Goal: Task Accomplishment & Management: Use online tool/utility

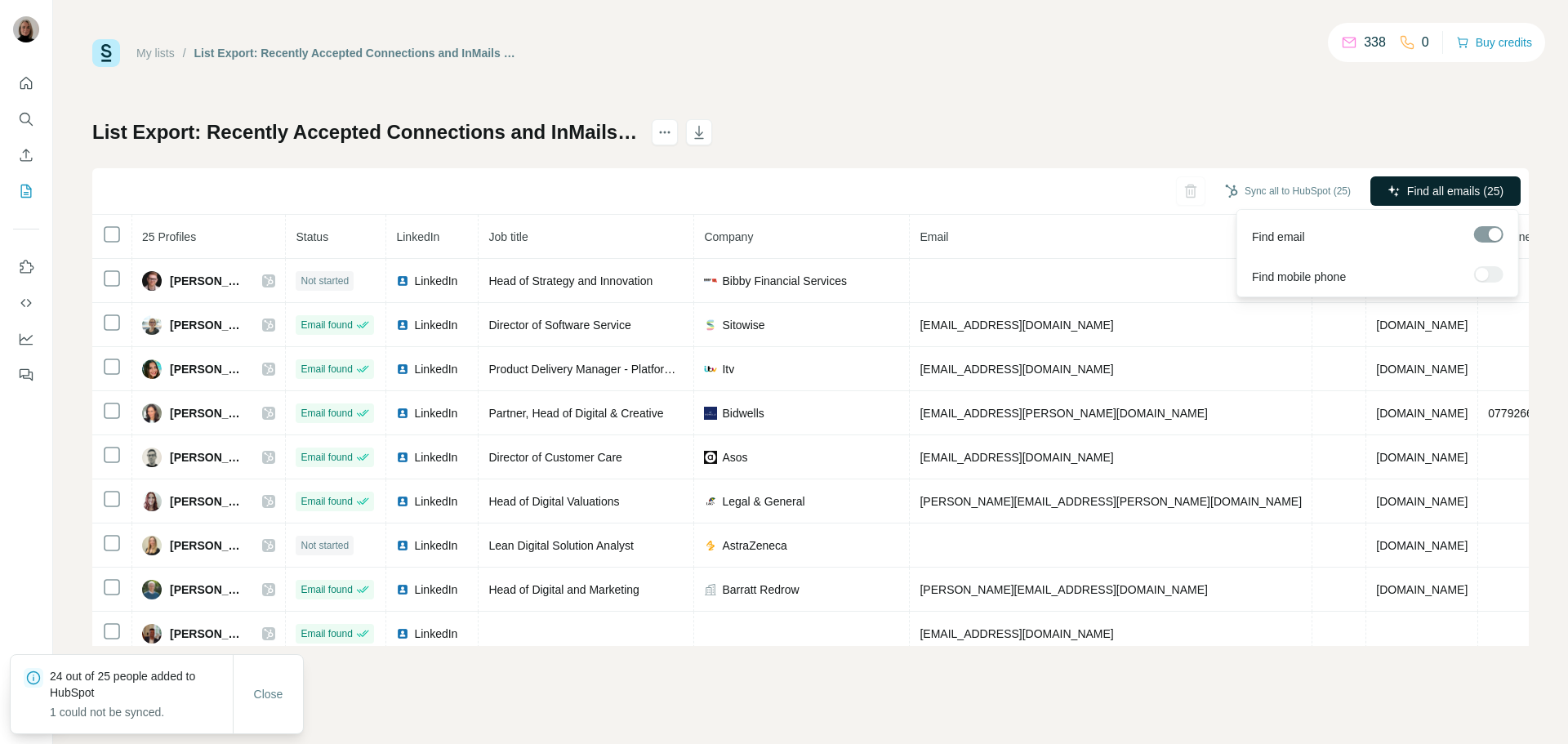
click at [1466, 194] on span "Find all emails (25)" at bounding box center [1455, 190] width 97 height 16
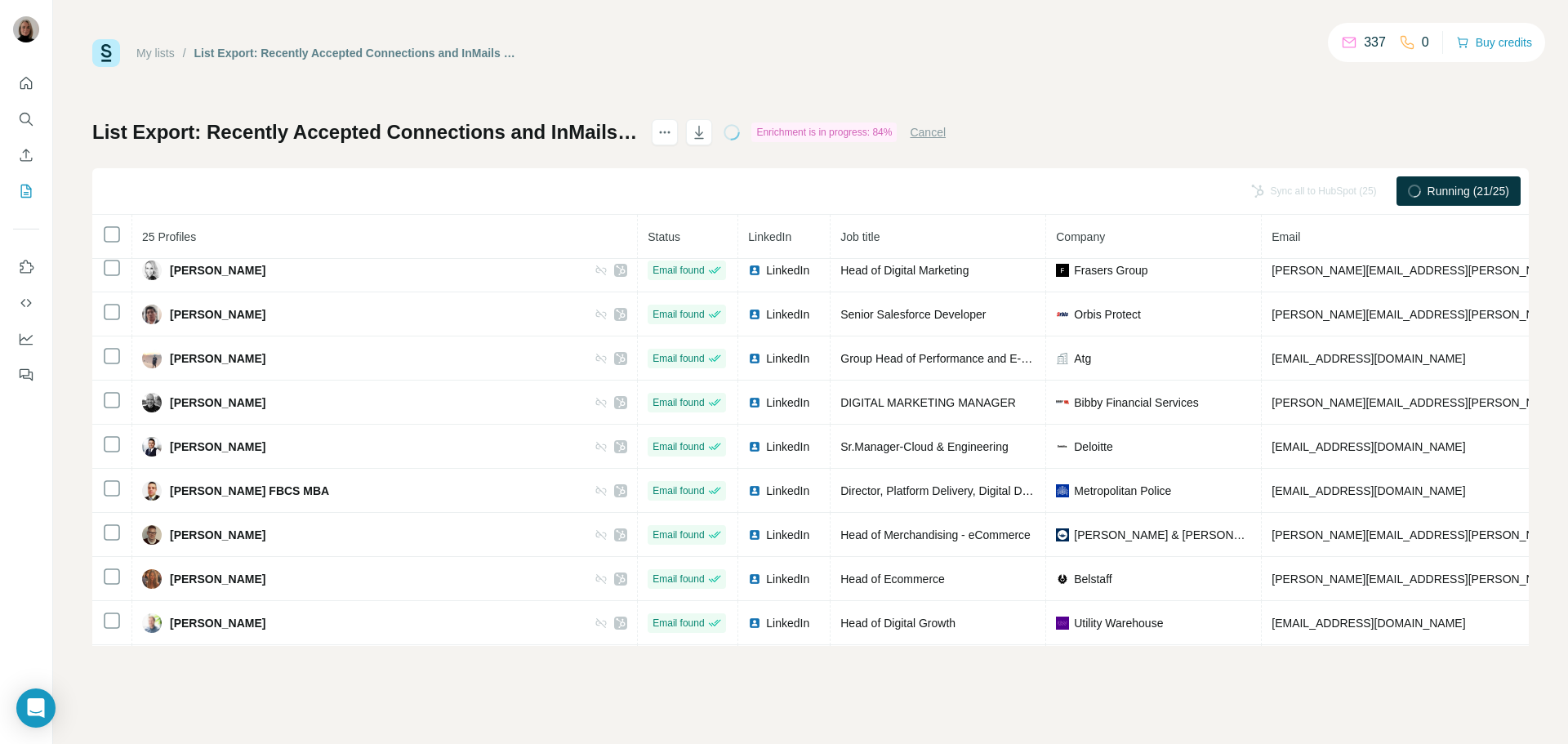
scroll to position [723, 0]
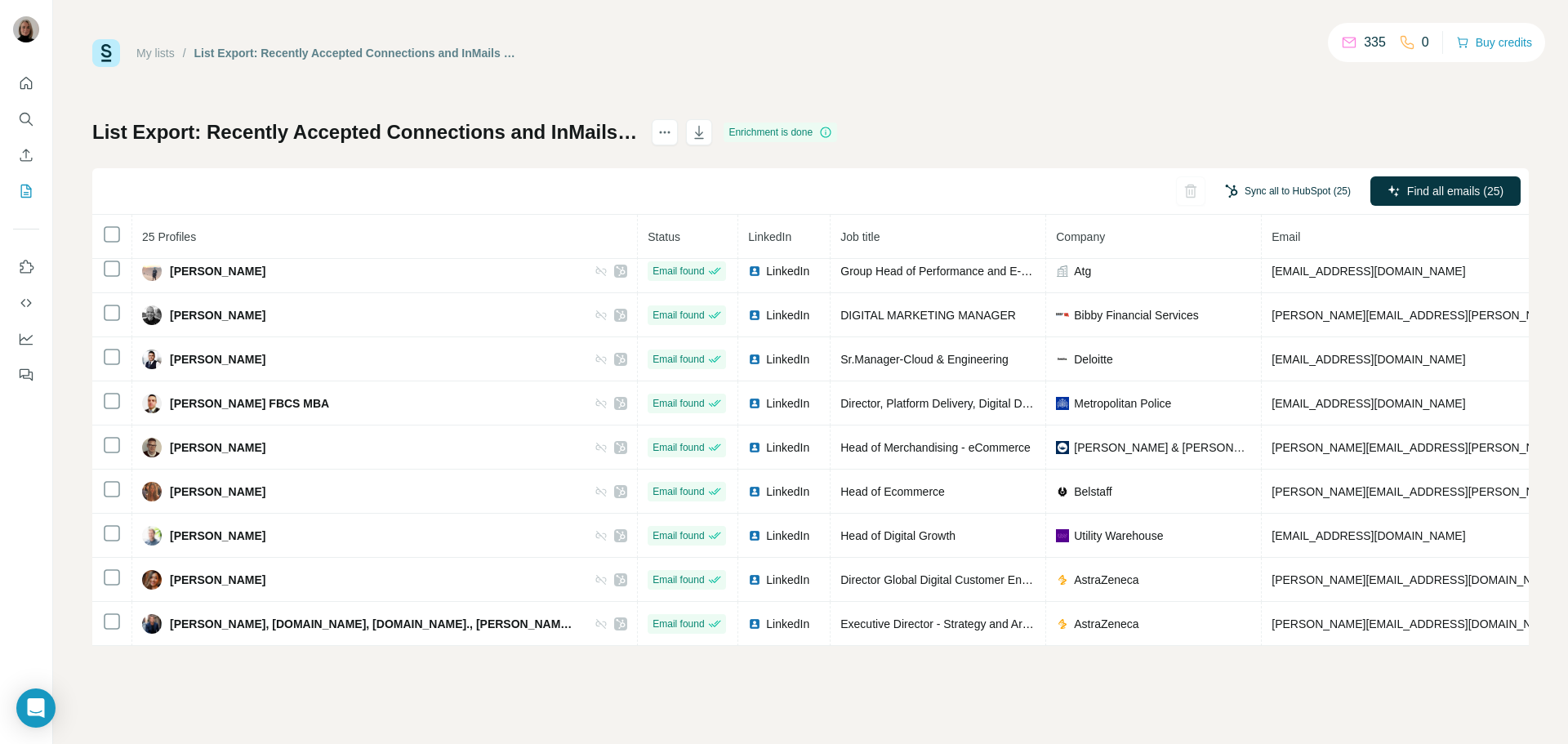
click at [1317, 192] on button "Sync all to HubSpot (25)" at bounding box center [1288, 191] width 149 height 25
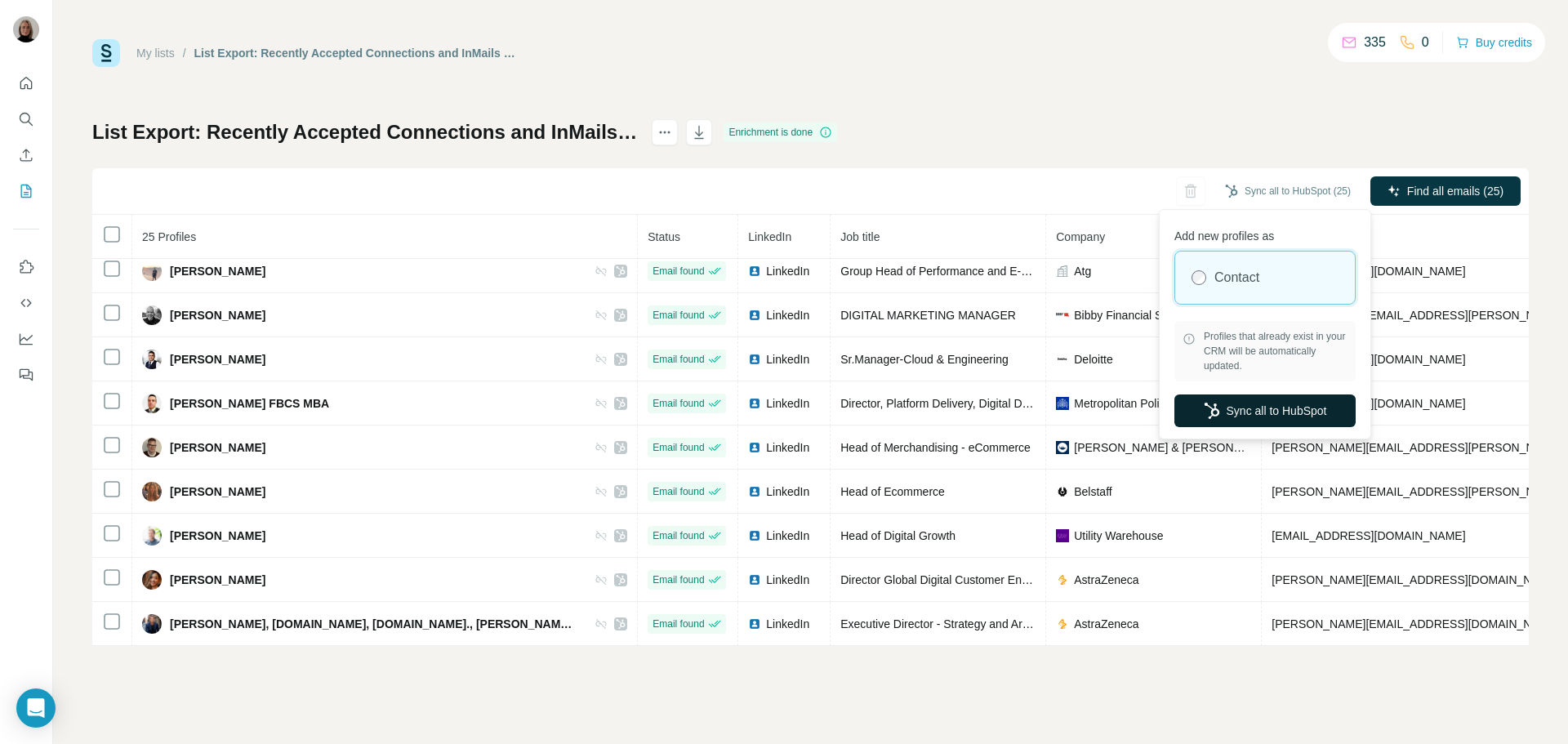
click at [1254, 403] on button "Sync all to HubSpot" at bounding box center [1265, 411] width 182 height 32
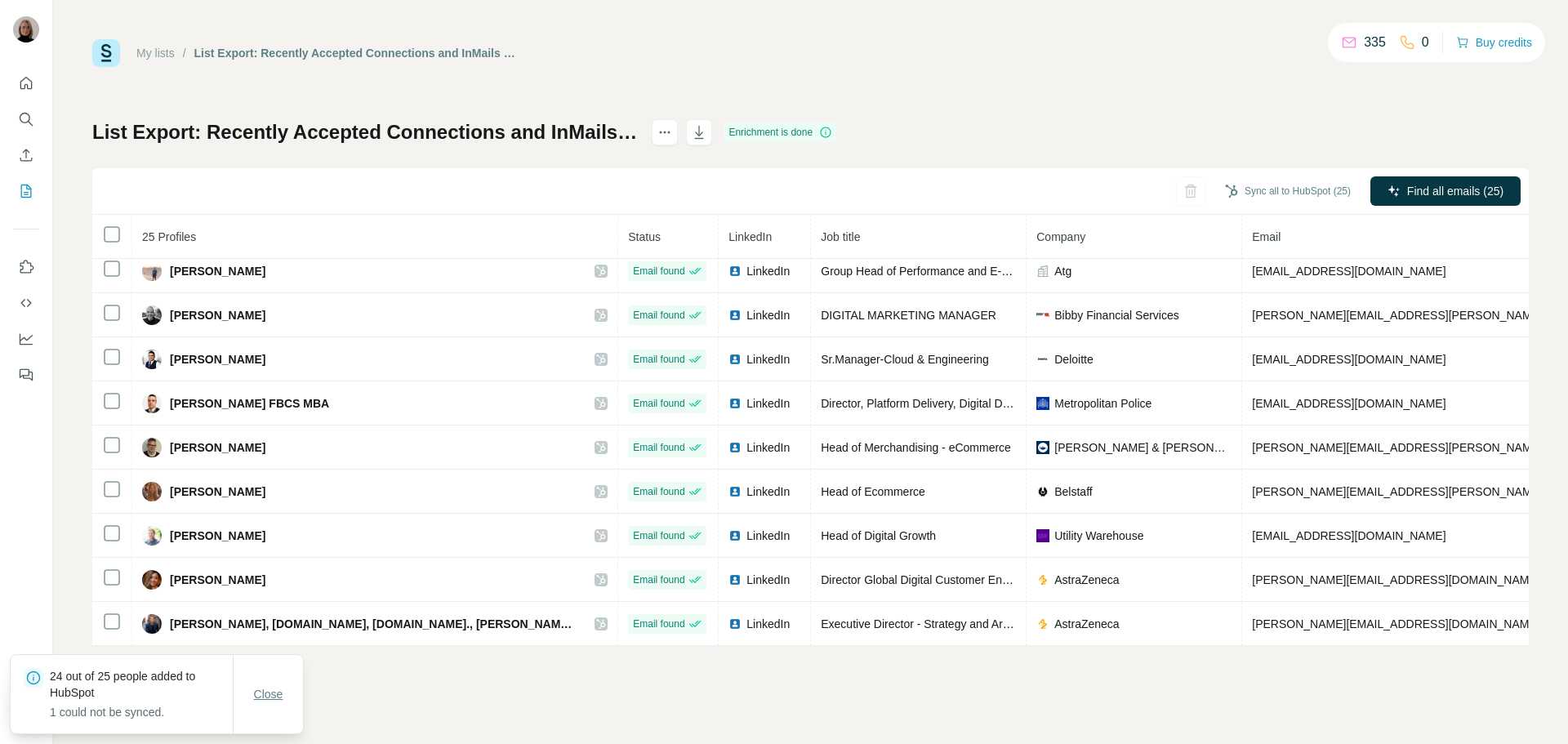
click at [272, 694] on span "Close" at bounding box center [268, 693] width 30 height 16
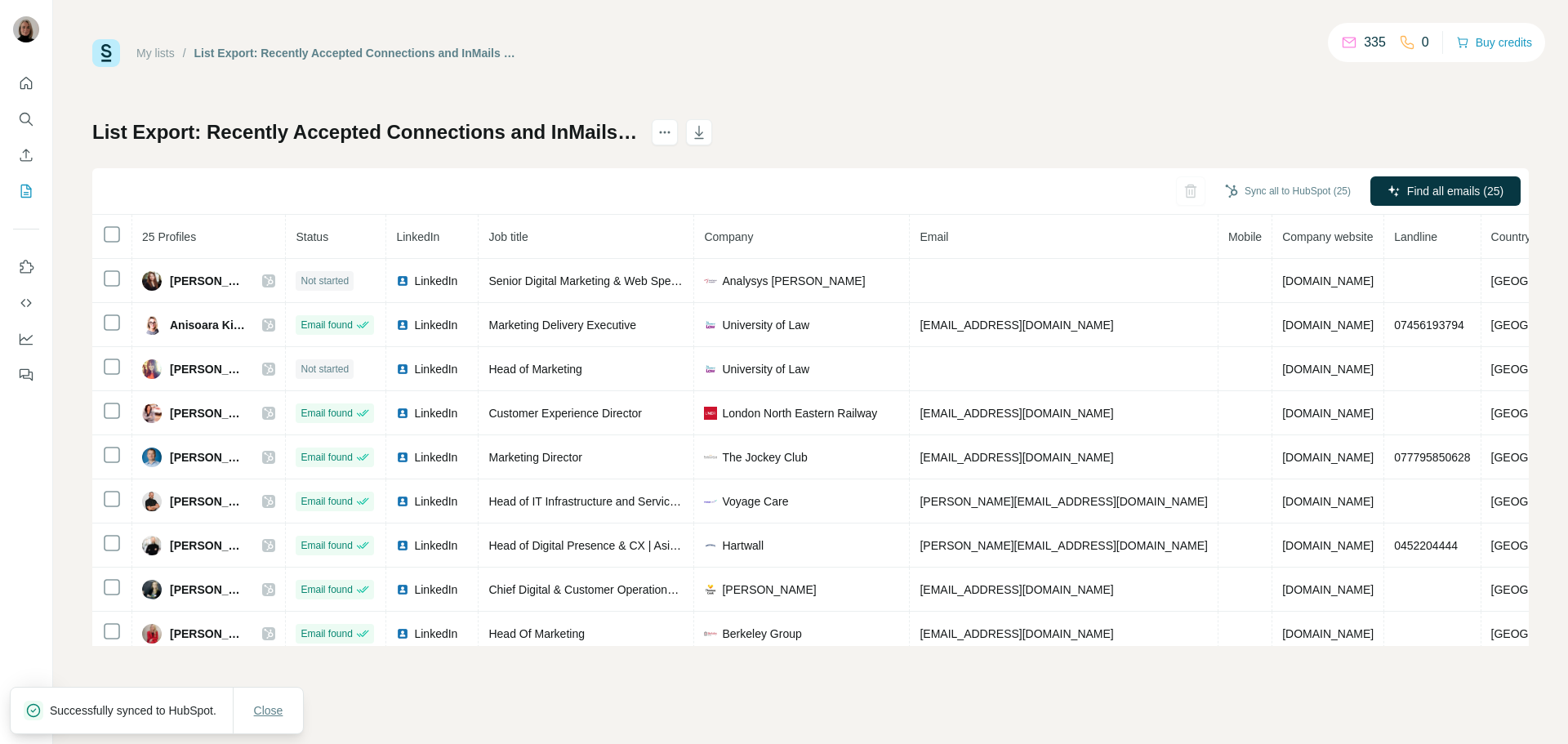
click at [273, 704] on span "Close" at bounding box center [268, 710] width 30 height 16
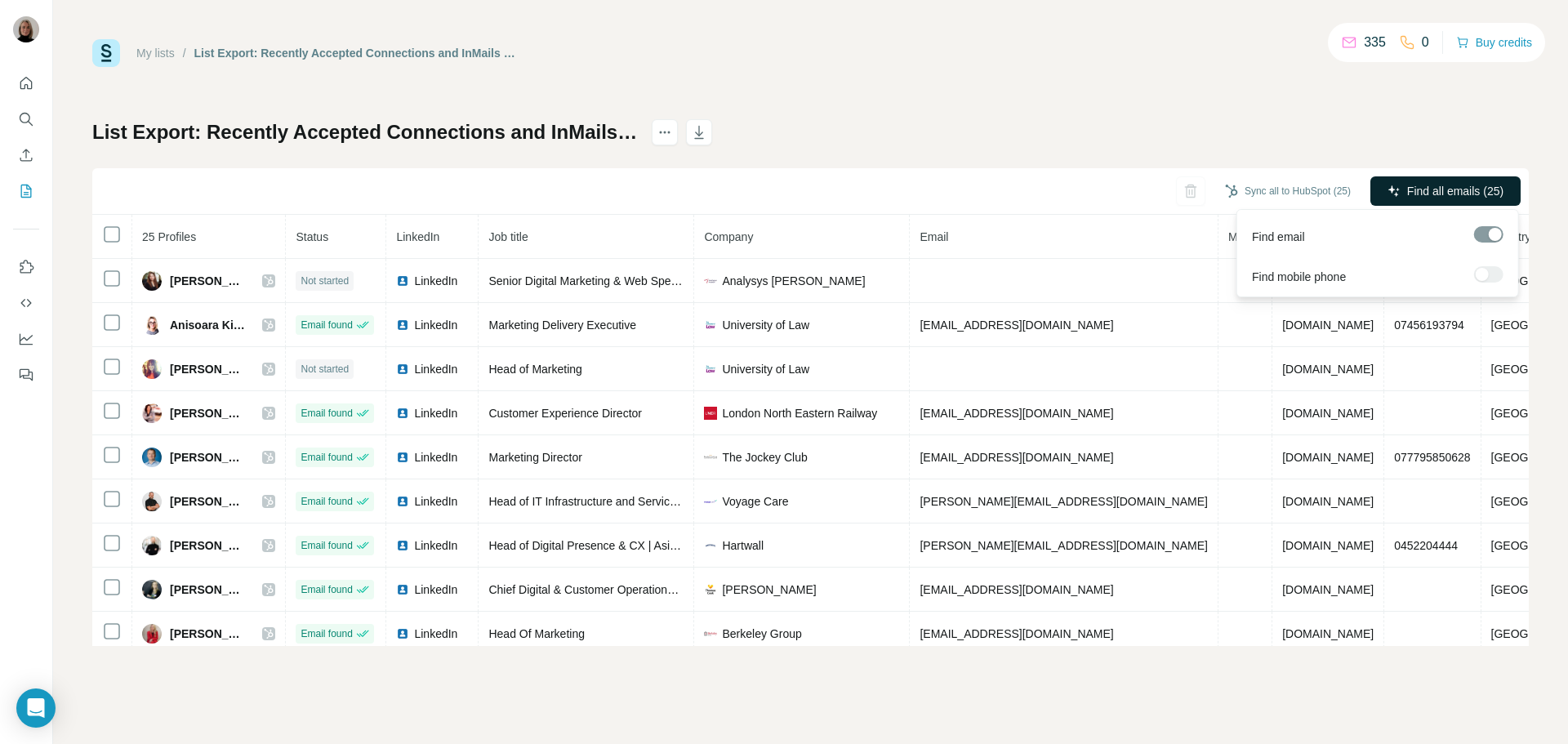
click at [1464, 181] on button "Find all emails (25)" at bounding box center [1445, 191] width 150 height 30
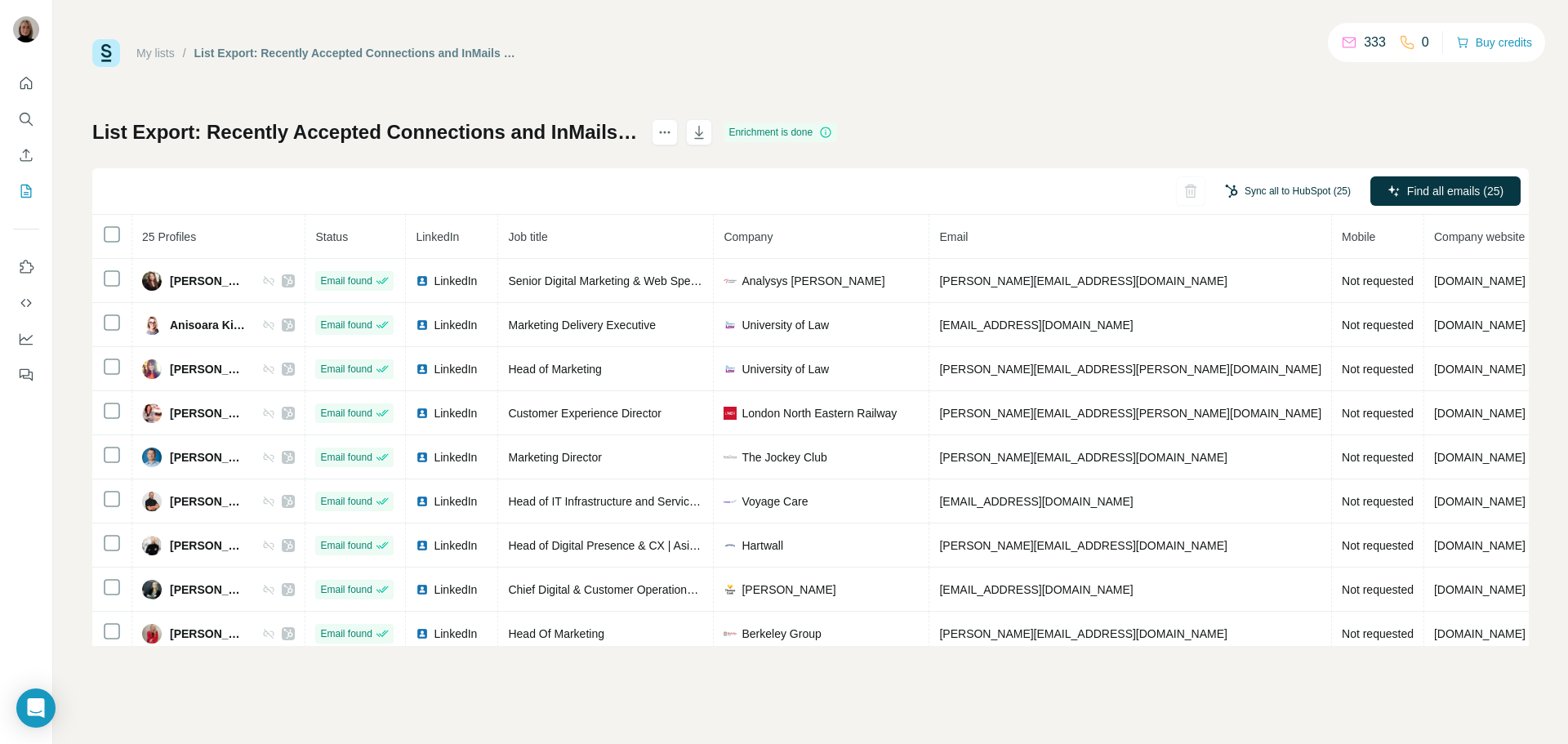
click at [1278, 198] on button "Sync all to HubSpot (25)" at bounding box center [1288, 191] width 149 height 25
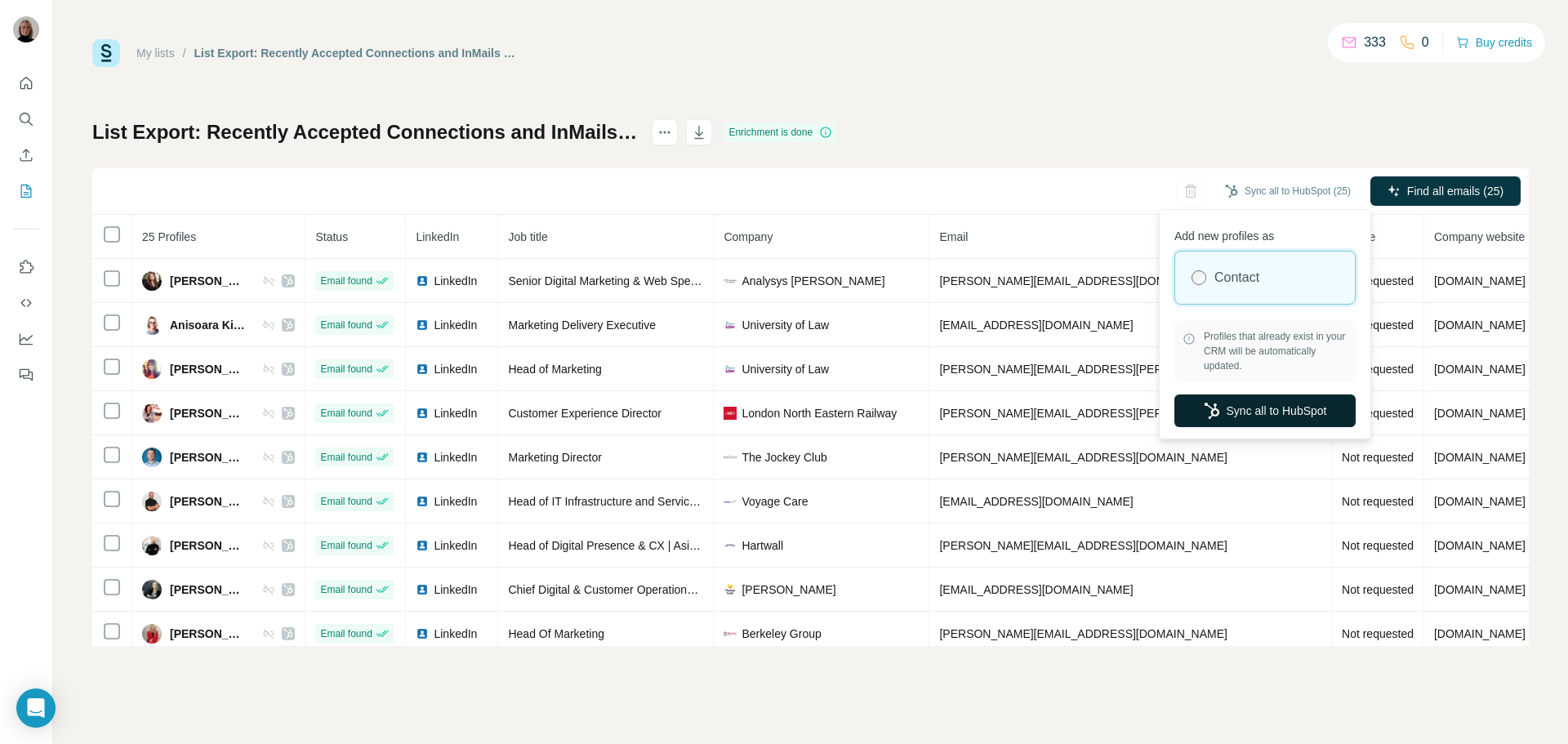
click at [1273, 410] on button "Sync all to HubSpot" at bounding box center [1265, 411] width 182 height 32
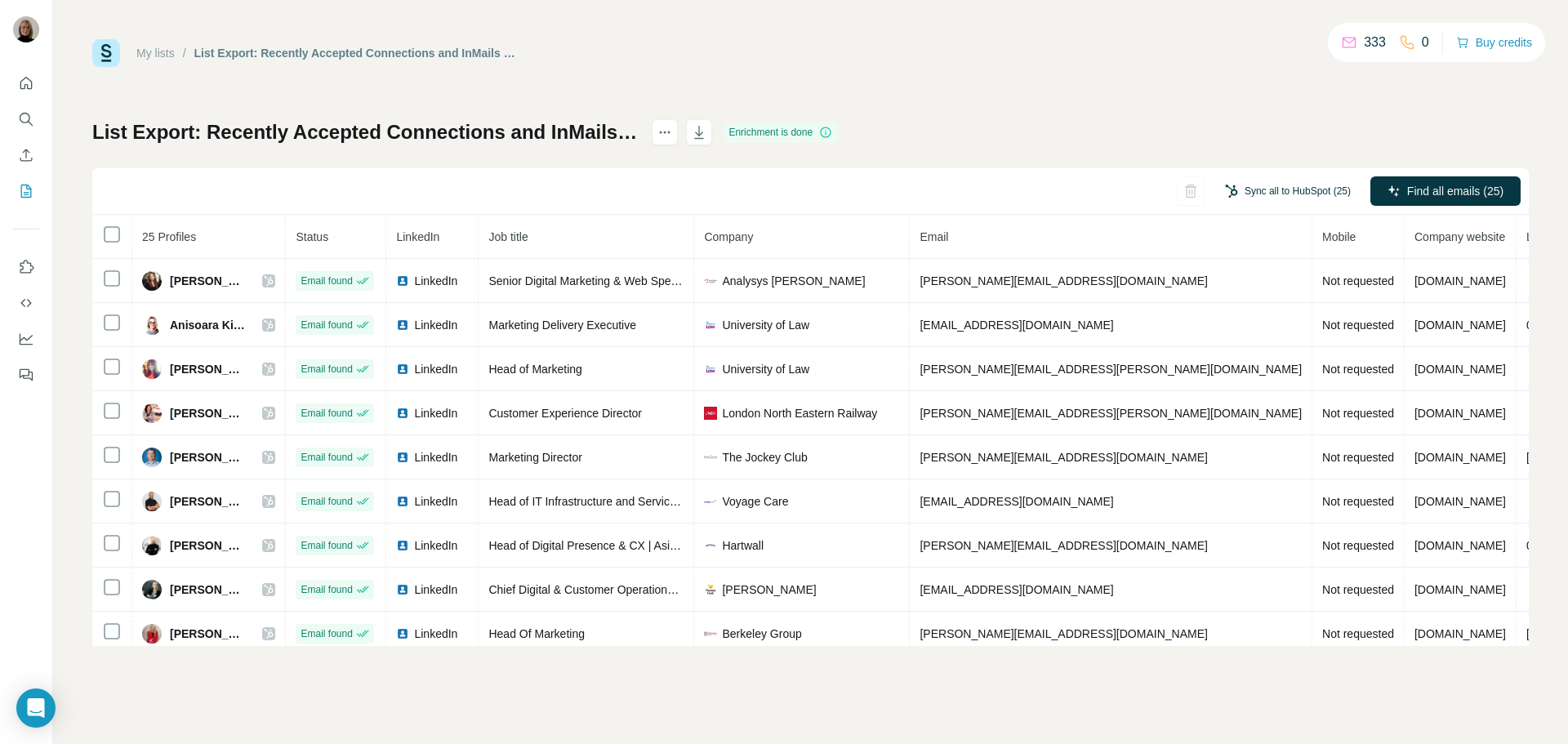
click at [1302, 197] on button "Sync all to HubSpot (25)" at bounding box center [1288, 191] width 149 height 25
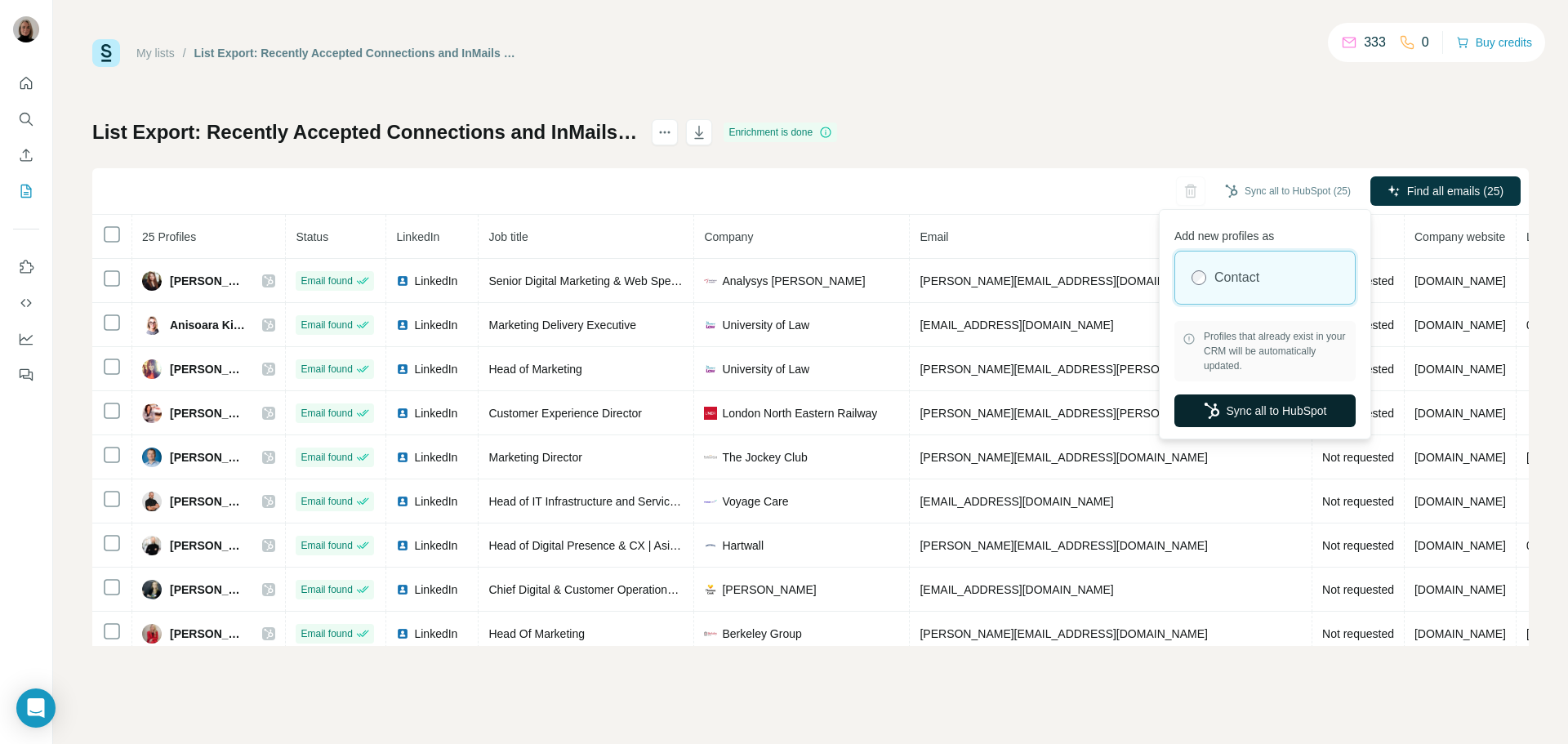
click at [1266, 414] on button "Sync all to HubSpot" at bounding box center [1265, 411] width 182 height 32
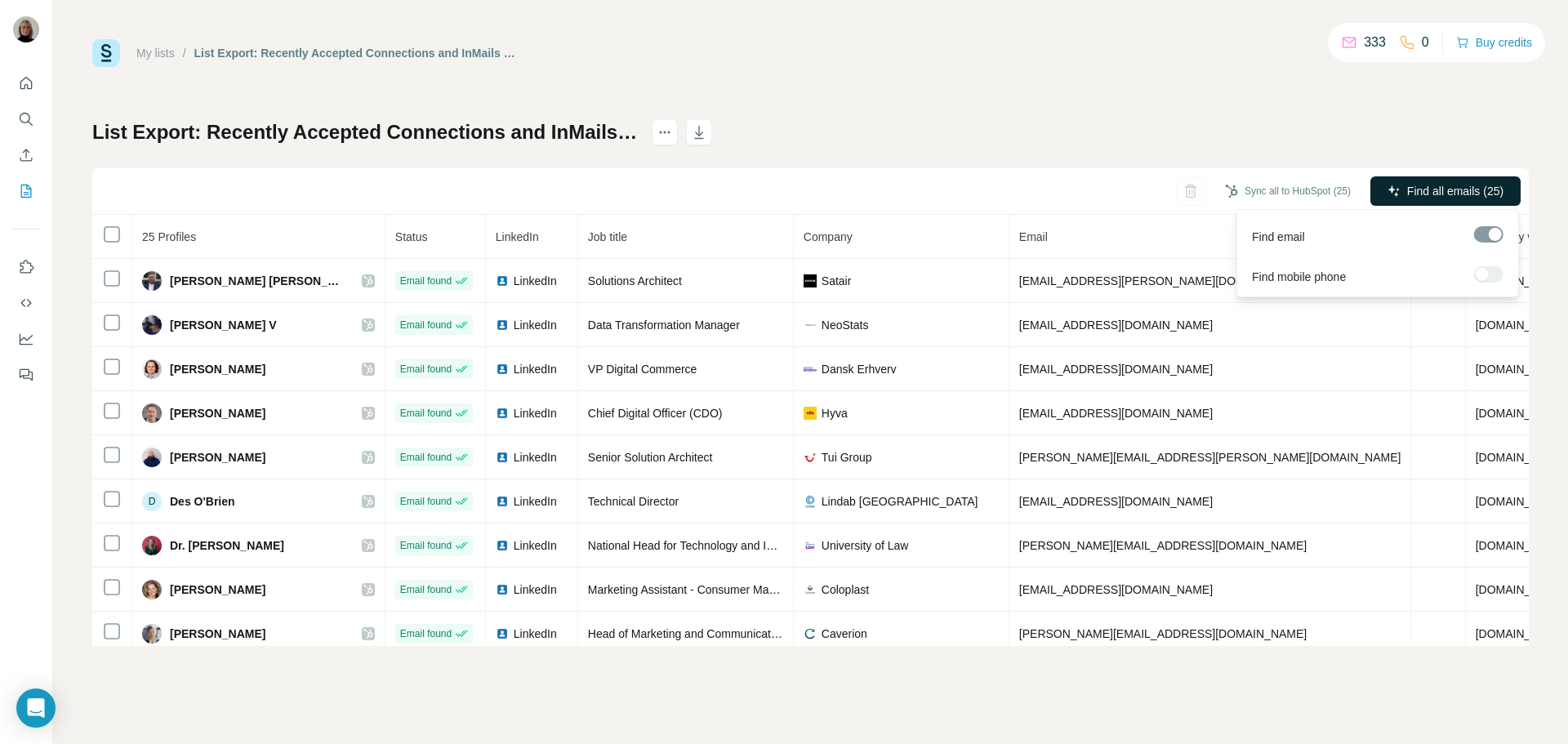
click at [1422, 196] on span "Find all emails (25)" at bounding box center [1455, 190] width 97 height 16
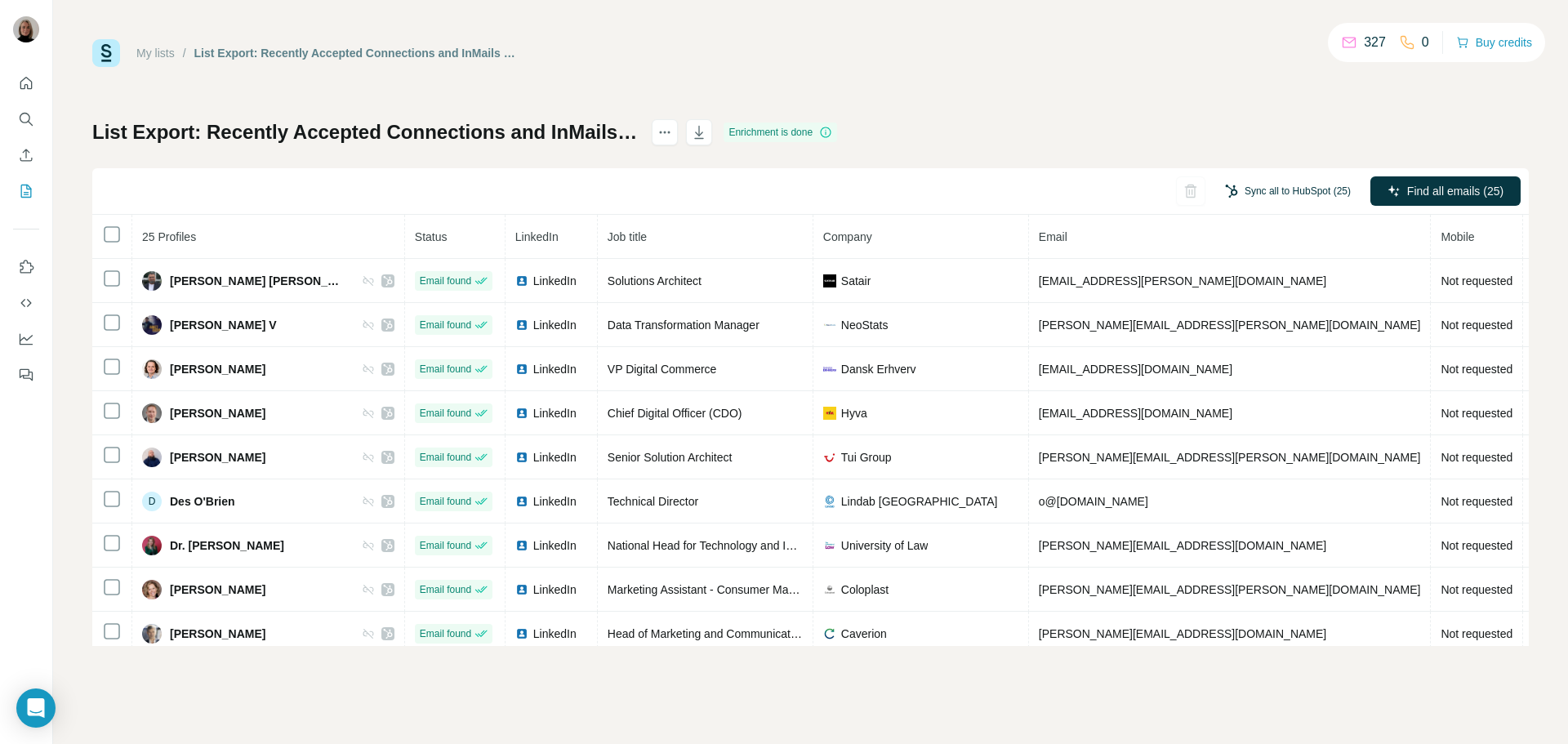
click at [1269, 187] on button "Sync all to HubSpot (25)" at bounding box center [1288, 191] width 149 height 25
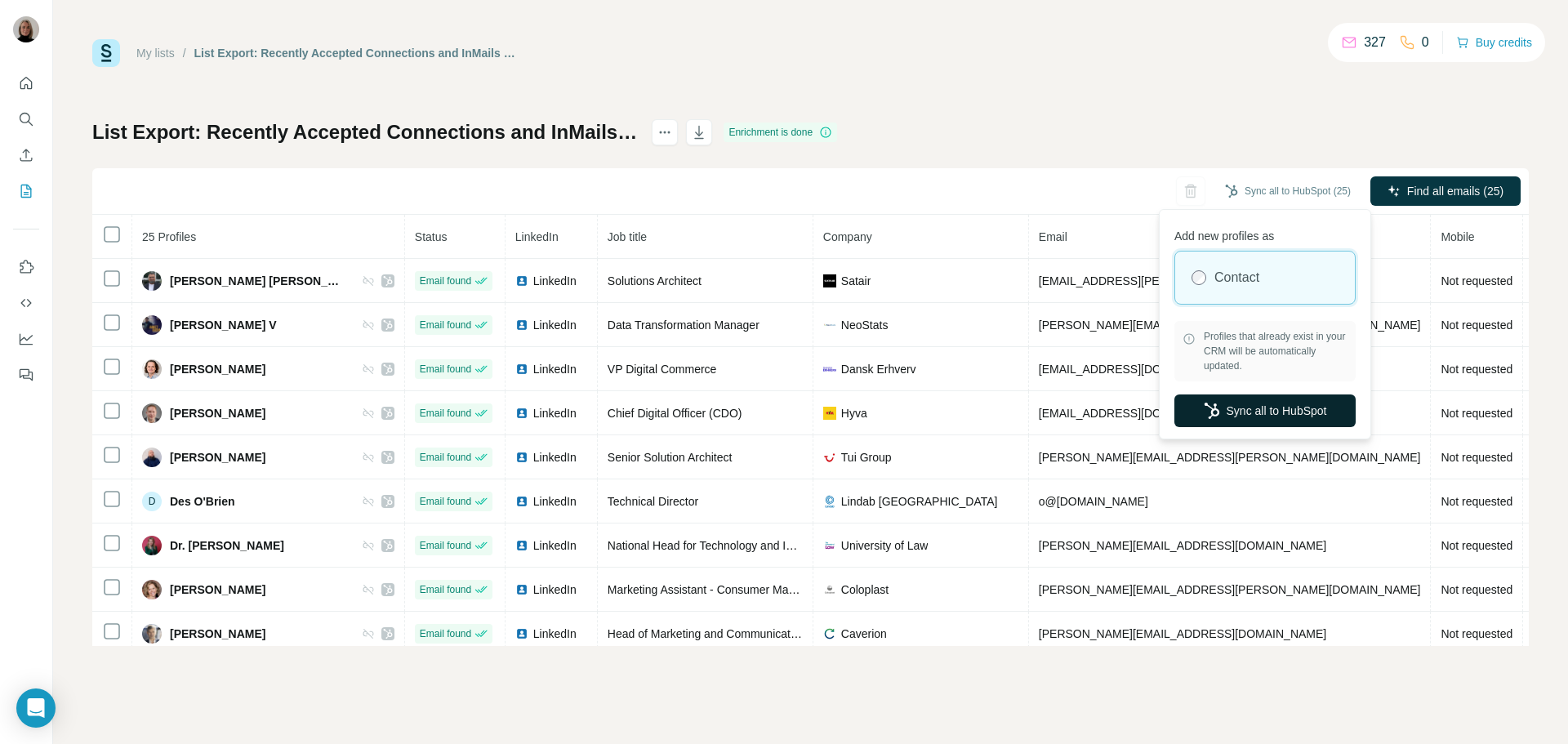
click at [1252, 414] on button "Sync all to HubSpot" at bounding box center [1265, 411] width 182 height 32
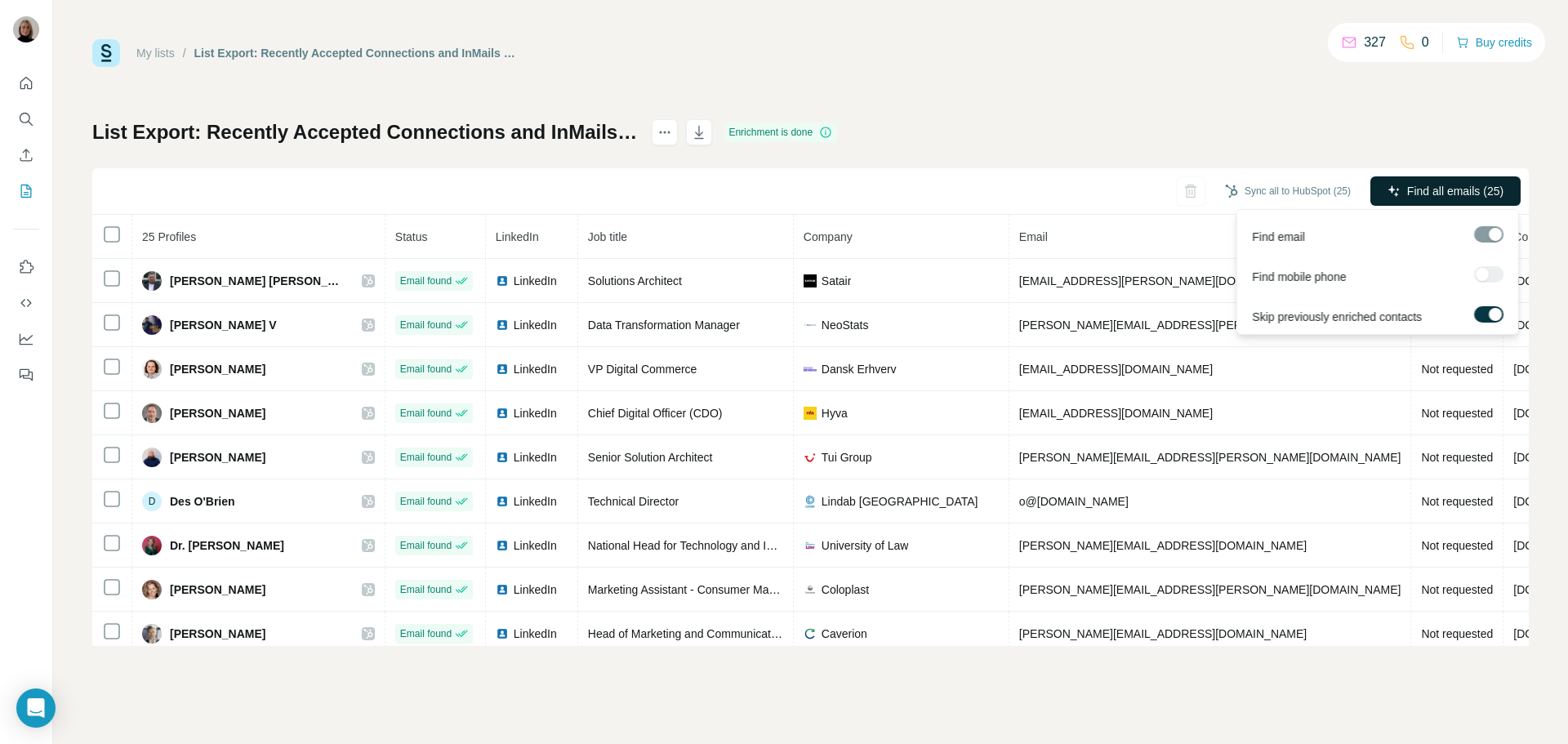
click at [1411, 193] on span "Find all emails (25)" at bounding box center [1455, 190] width 97 height 16
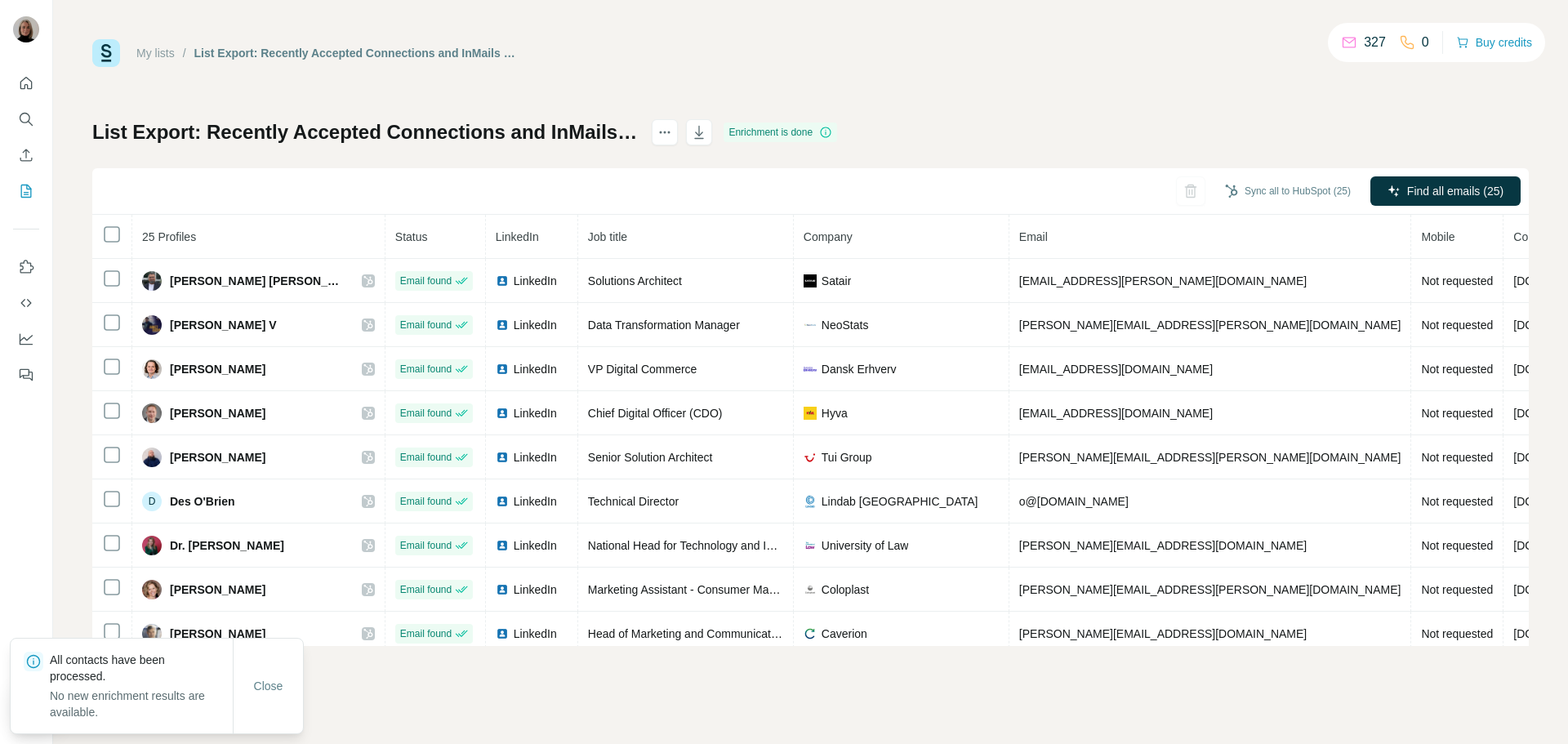
click at [1156, 138] on div "List Export: Recently Accepted Connections and InMails - [DATE] 12:37 Enrichmen…" at bounding box center [811, 382] width 1437 height 526
click at [1266, 197] on button "Sync all to HubSpot (25)" at bounding box center [1288, 191] width 149 height 25
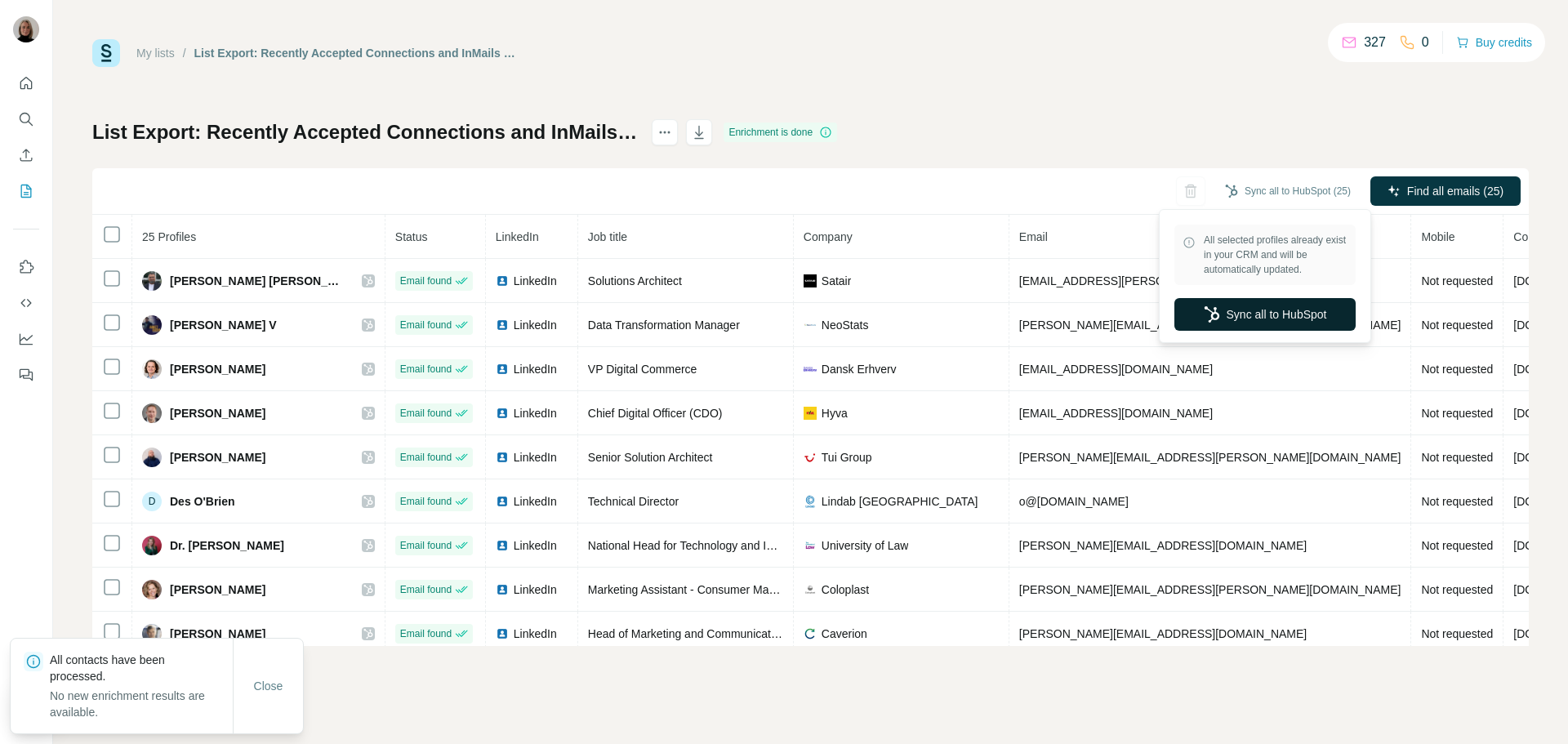
click at [1280, 312] on button "Sync all to HubSpot" at bounding box center [1265, 314] width 182 height 32
